Goal: Task Accomplishment & Management: Manage account settings

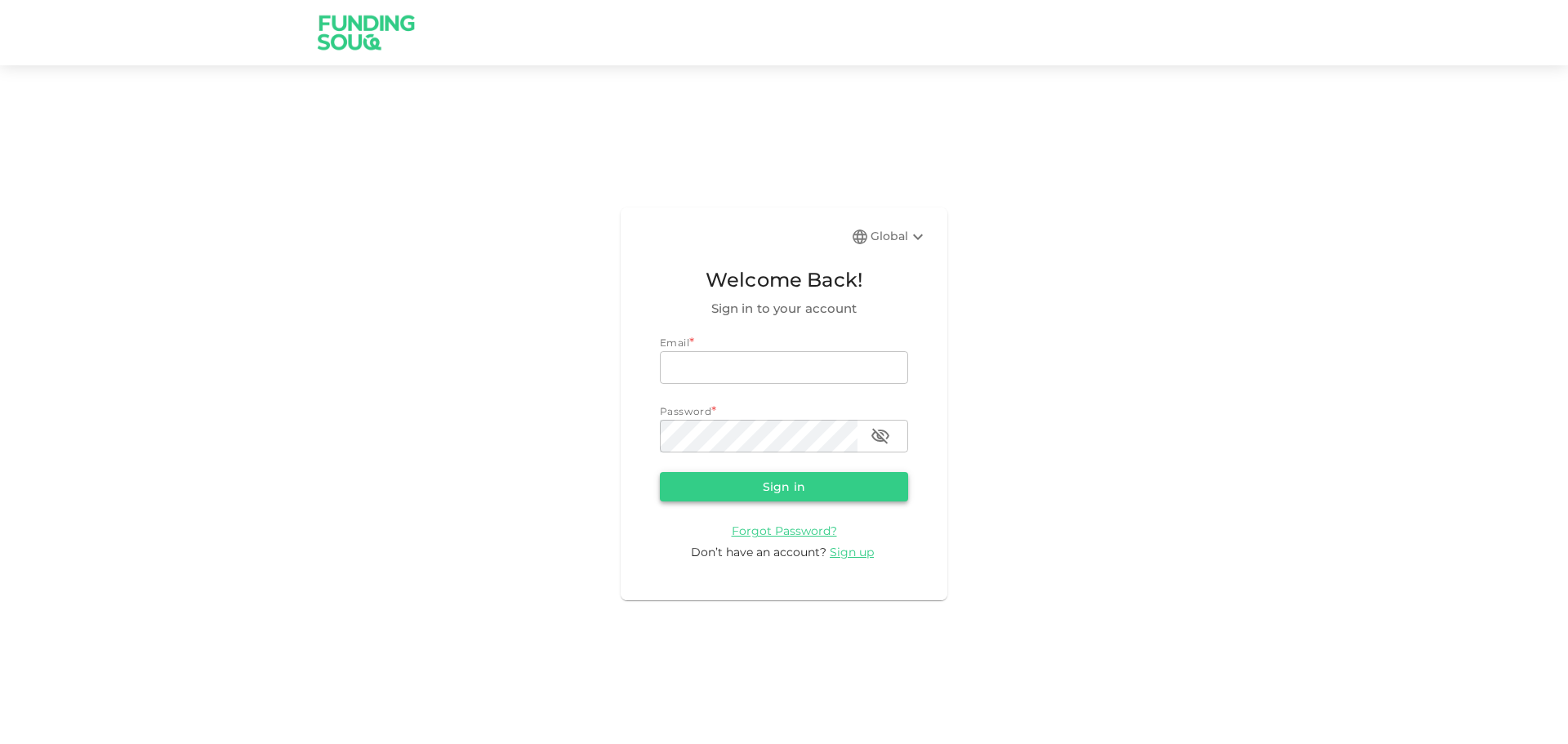
type input "[EMAIL_ADDRESS][DOMAIN_NAME]"
click at [829, 480] on button "Sign in" at bounding box center [784, 487] width 248 height 30
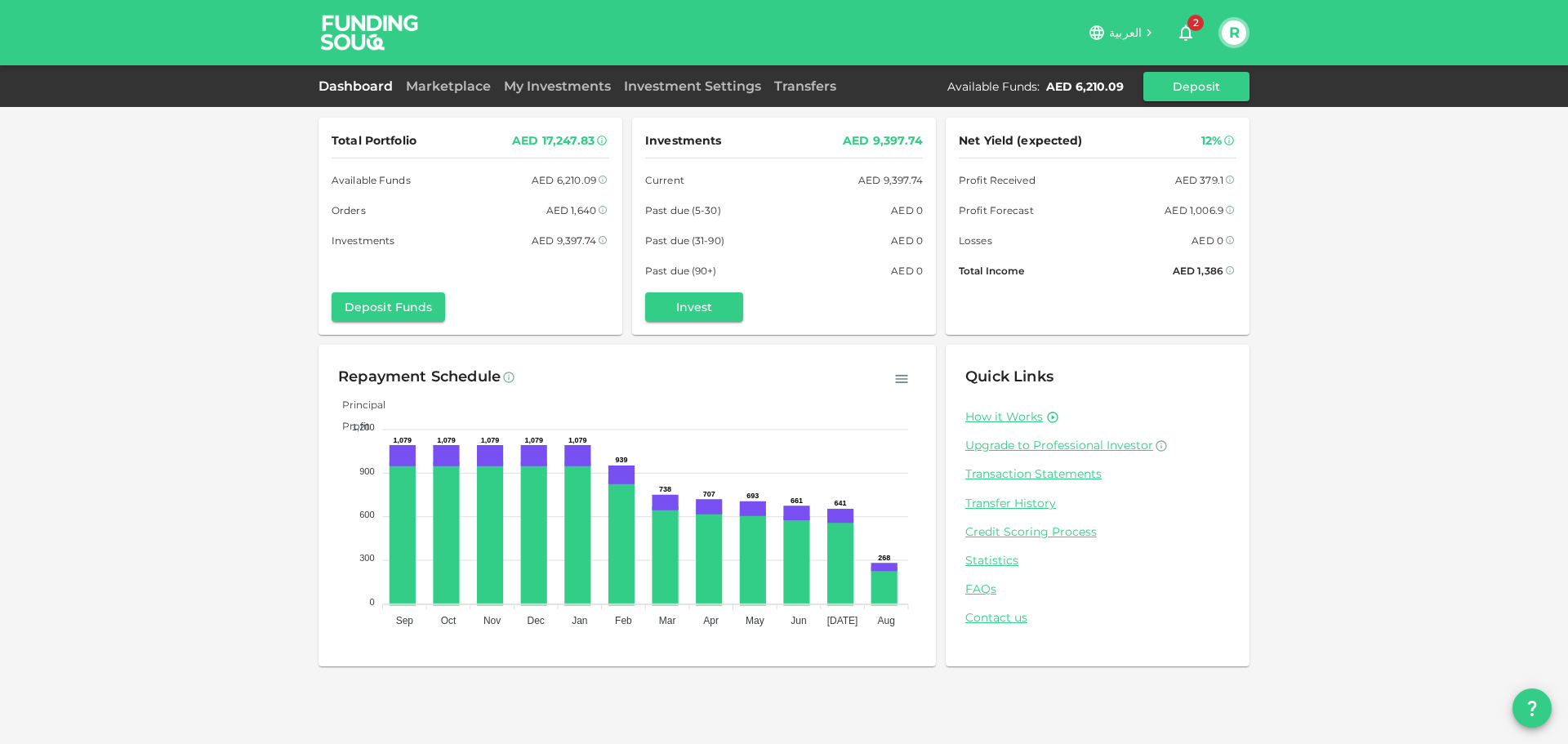
click at [451, 94] on div "Marketplace" at bounding box center [448, 86] width 98 height 19
click at [451, 86] on link "Marketplace" at bounding box center [448, 86] width 98 height 15
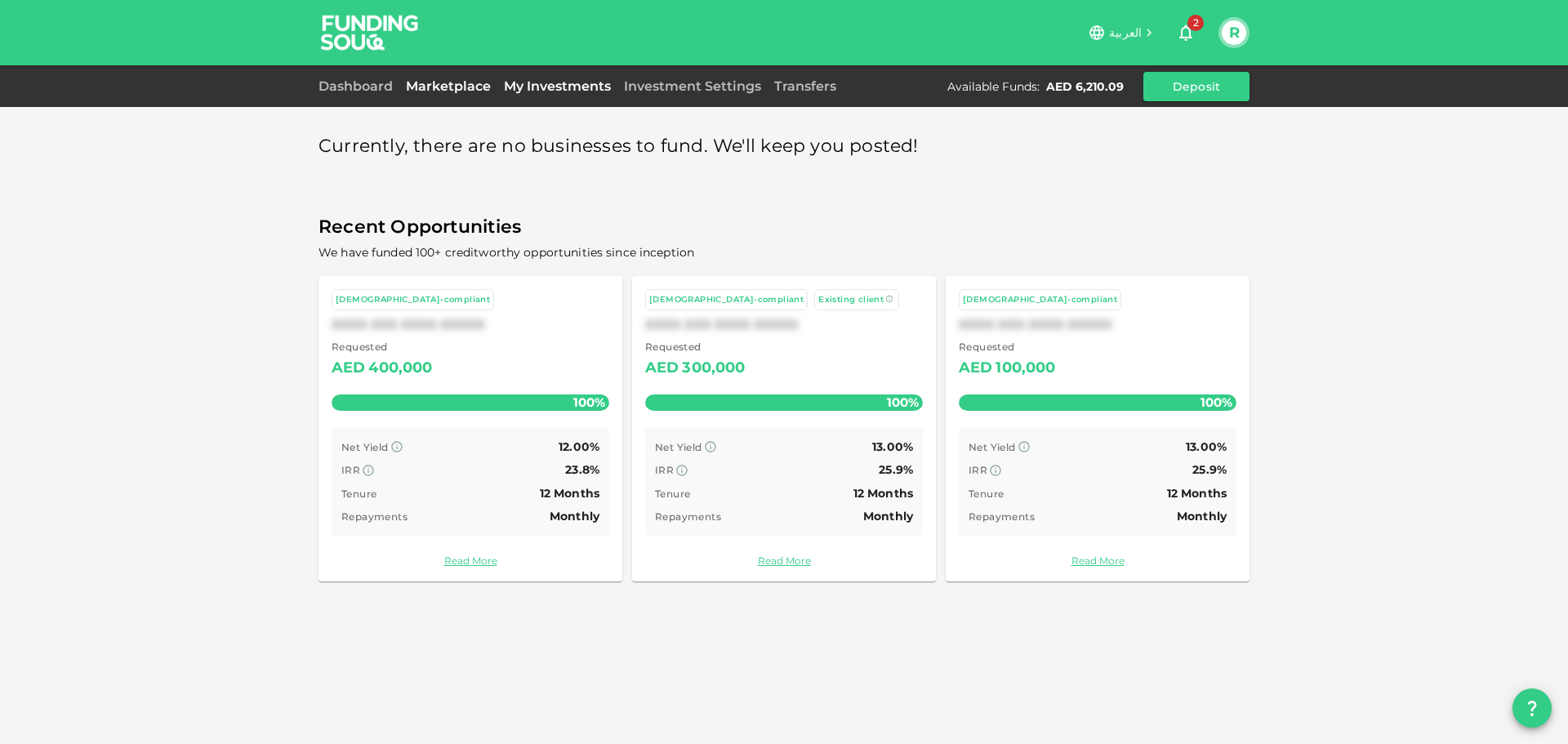
click at [542, 87] on link "My Investments" at bounding box center [558, 86] width 120 height 15
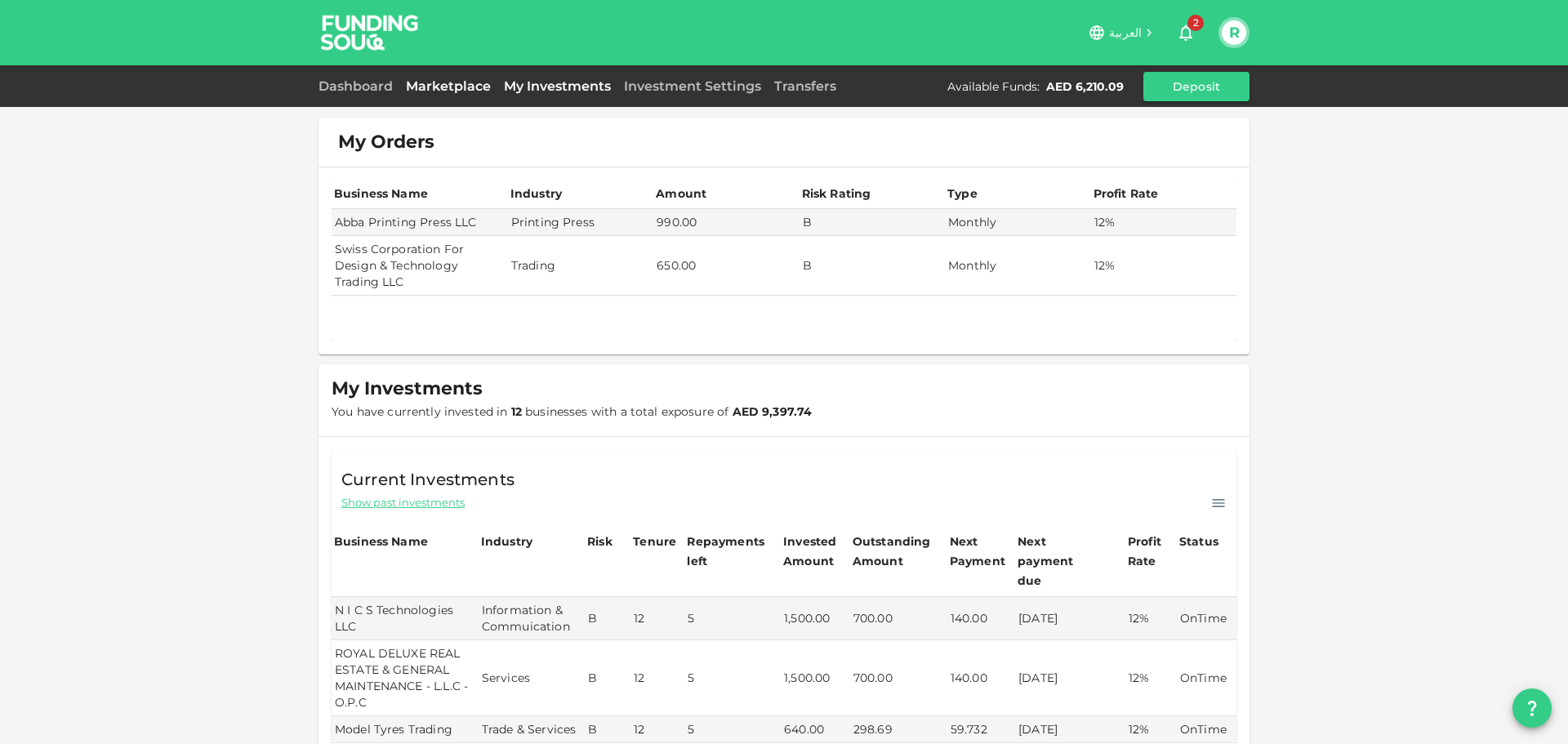
click at [449, 88] on link "Marketplace" at bounding box center [448, 86] width 98 height 15
